Goal: Communication & Community: Answer question/provide support

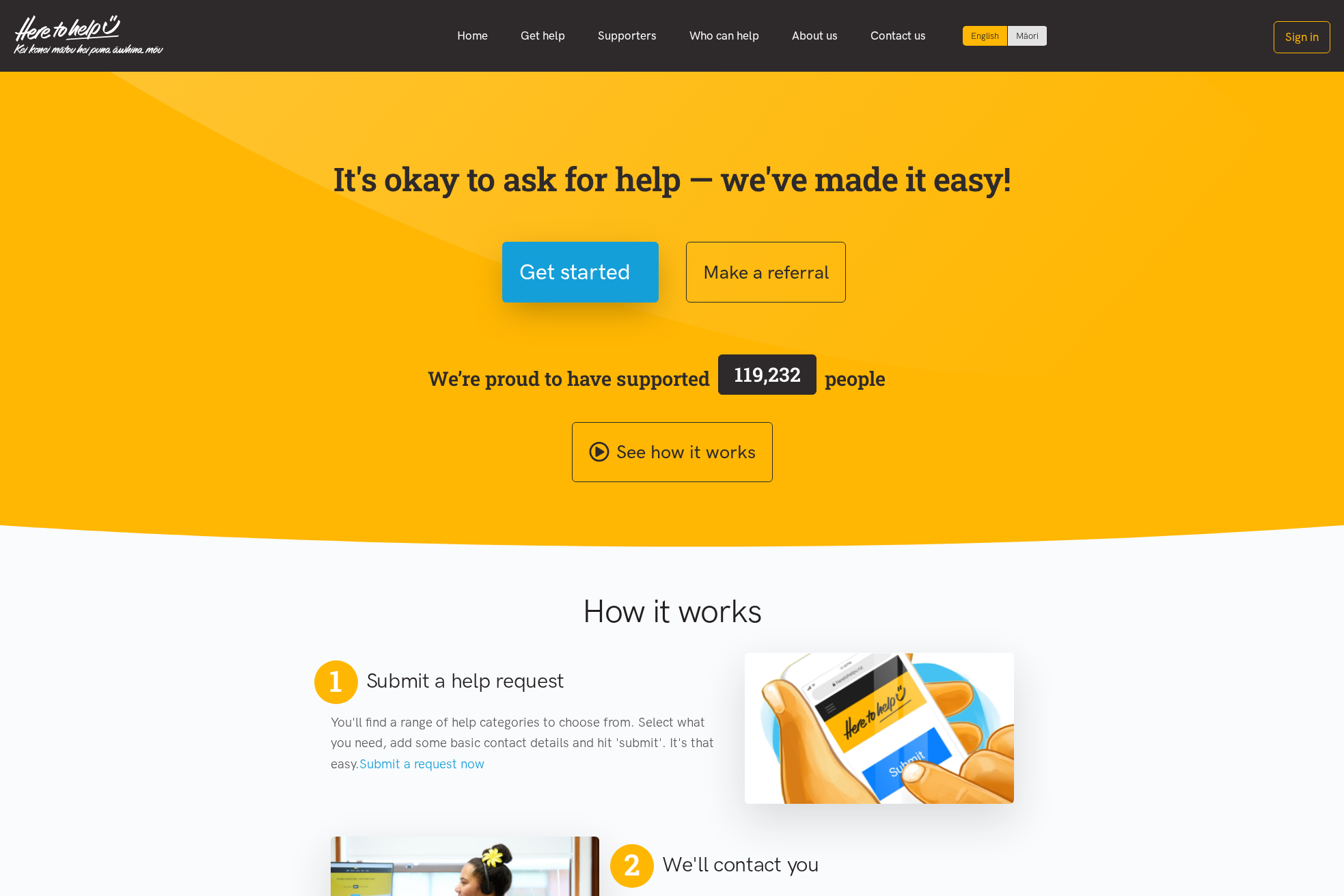
click at [1248, 90] on section "It's okay to ask for help — we've made it easy! Get started Make a referral We’…" at bounding box center [672, 309] width 1344 height 476
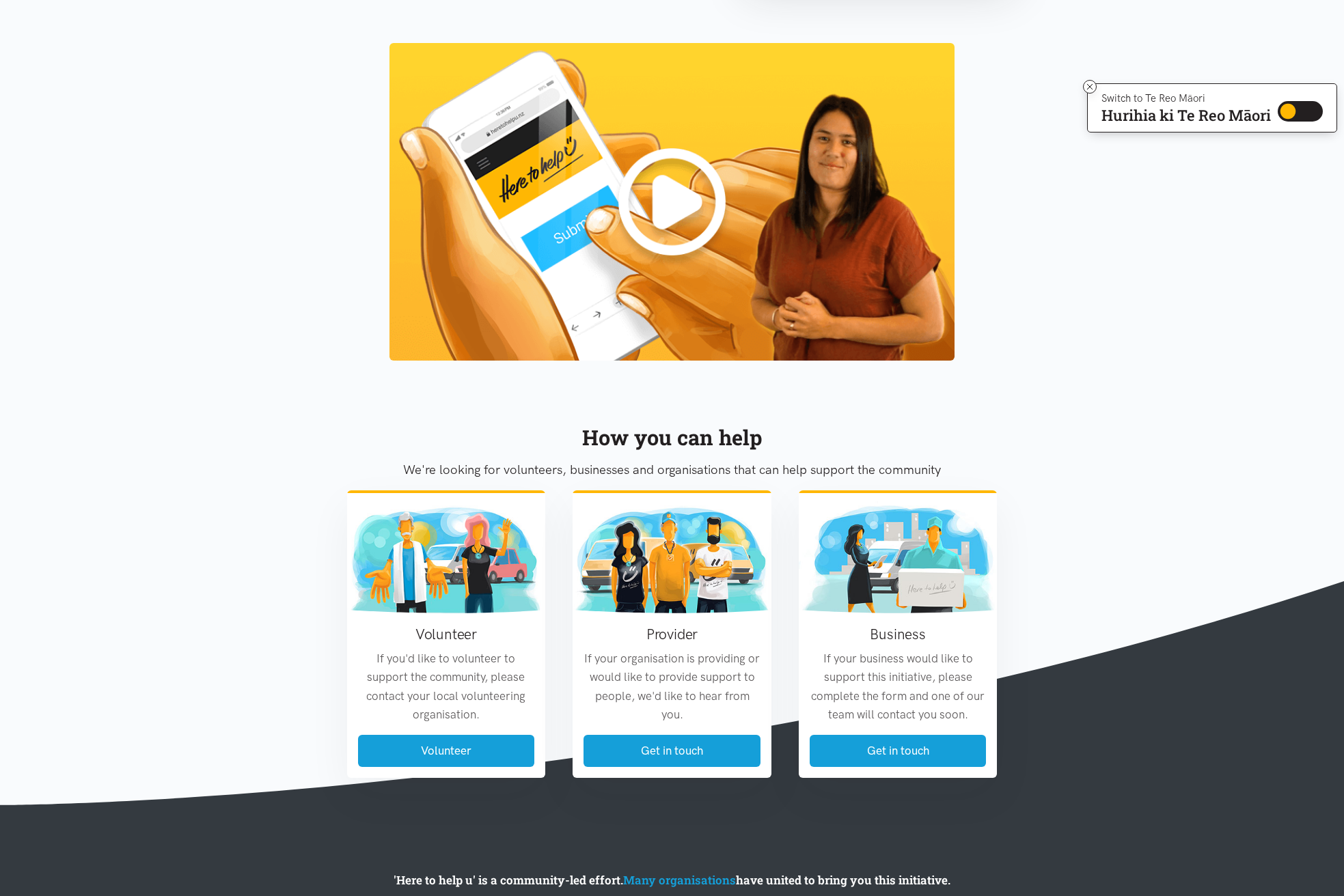
scroll to position [1301, 0]
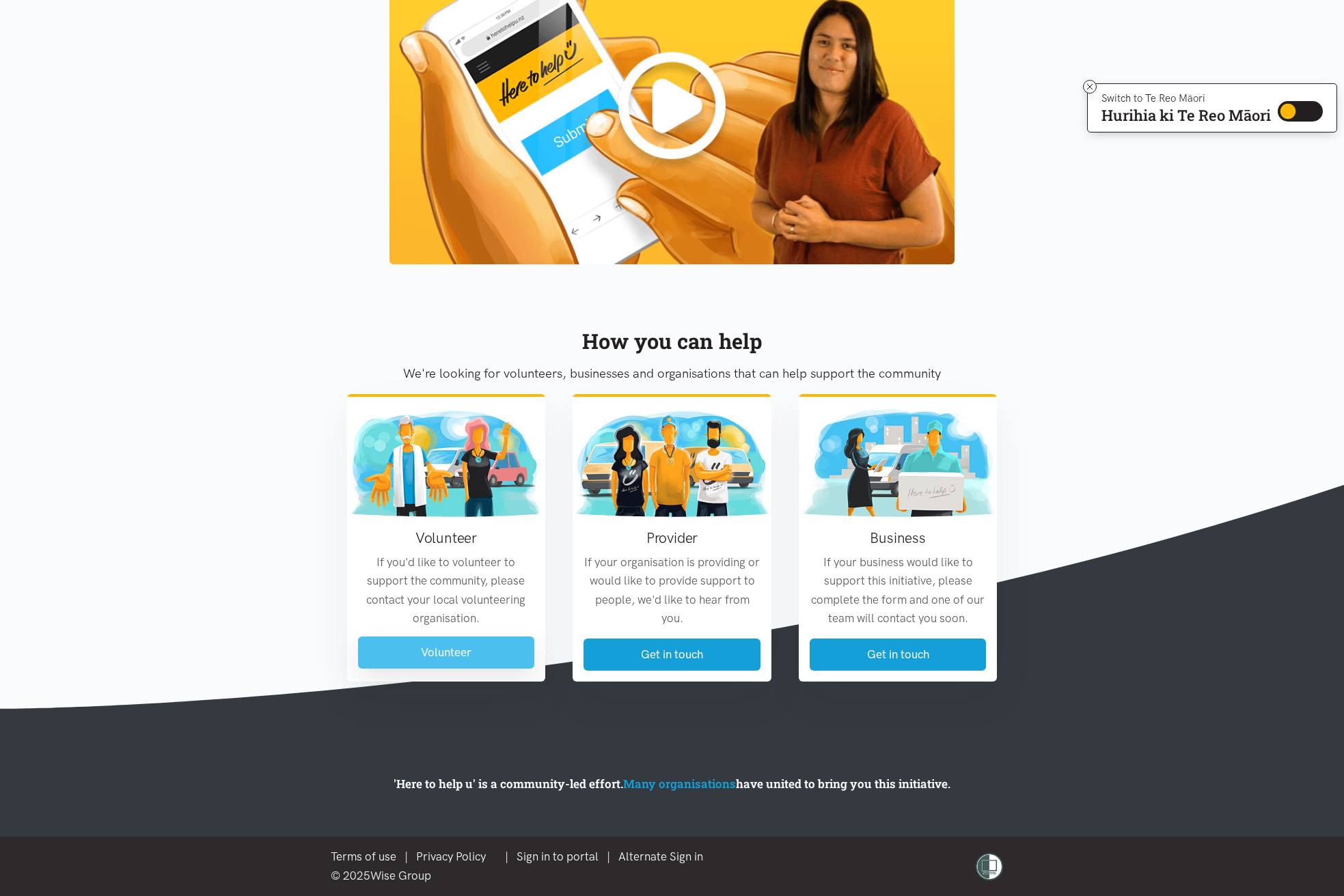
click at [447, 655] on link "Volunteer" at bounding box center [446, 652] width 177 height 32
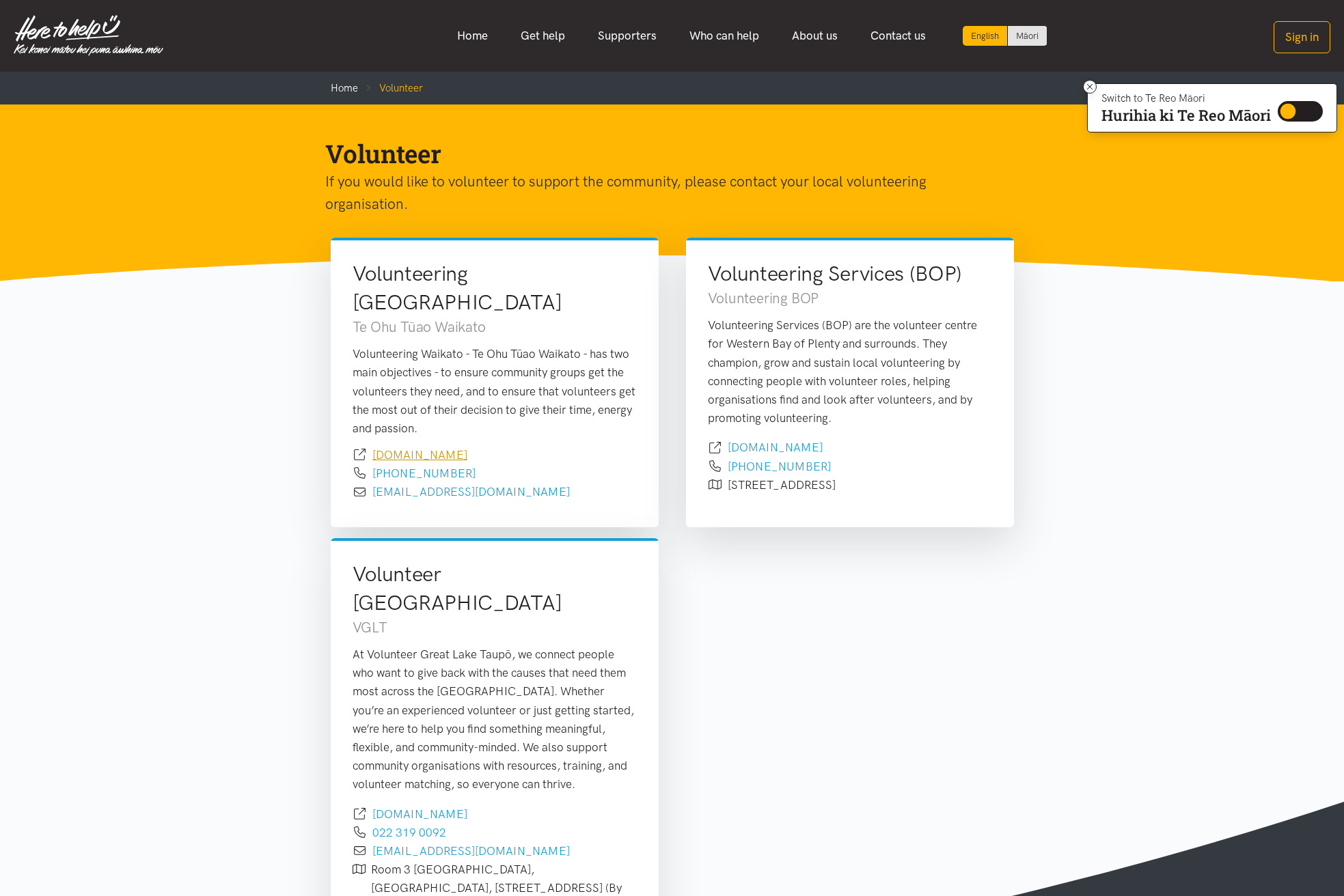
click at [422, 448] on link "[DOMAIN_NAME]" at bounding box center [419, 455] width 95 height 14
